Goal: Task Accomplishment & Management: Use online tool/utility

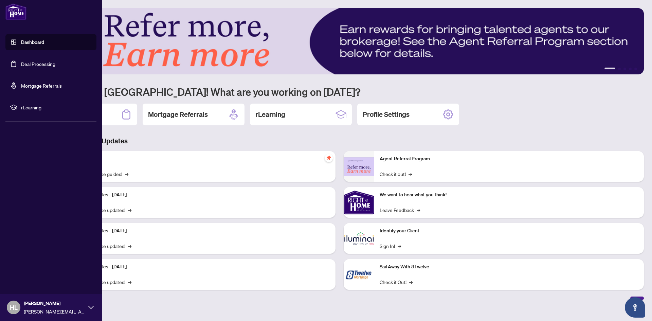
click at [36, 65] on link "Deal Processing" at bounding box center [38, 64] width 34 height 6
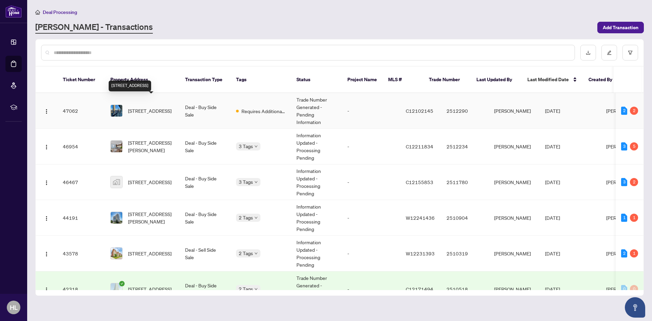
click at [148, 107] on span "[STREET_ADDRESS]" at bounding box center [149, 110] width 43 height 7
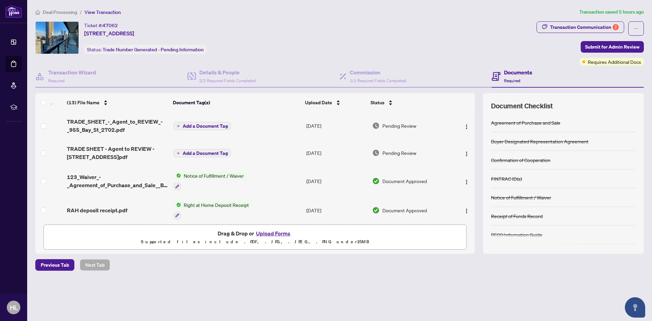
click at [269, 234] on button "Upload Forms" at bounding box center [273, 233] width 38 height 9
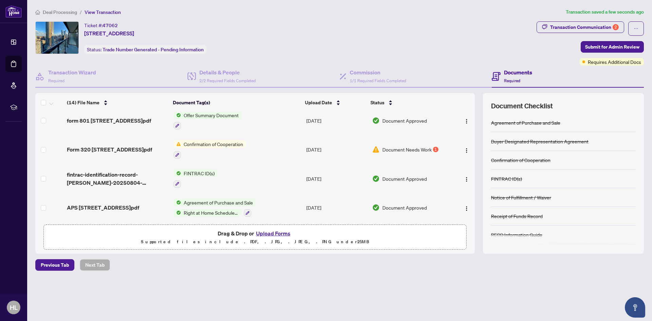
scroll to position [288, 0]
